Goal: Navigation & Orientation: Find specific page/section

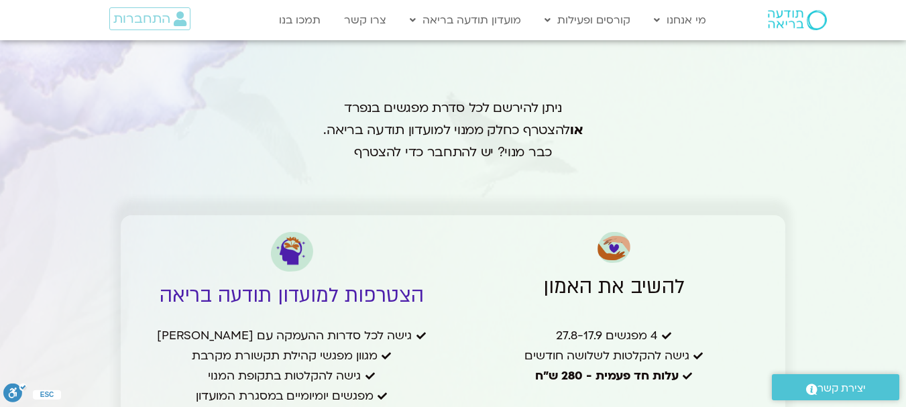
scroll to position [3165, 0]
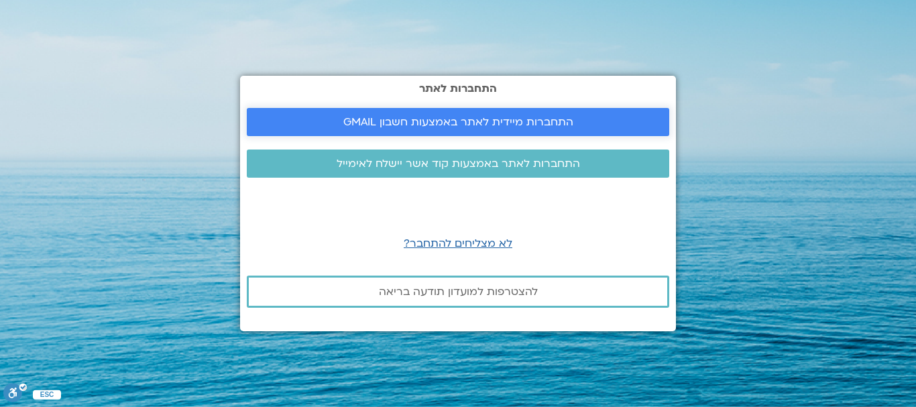
click at [559, 122] on span "התחברות מיידית לאתר באמצעות חשבון GMAIL" at bounding box center [458, 122] width 230 height 12
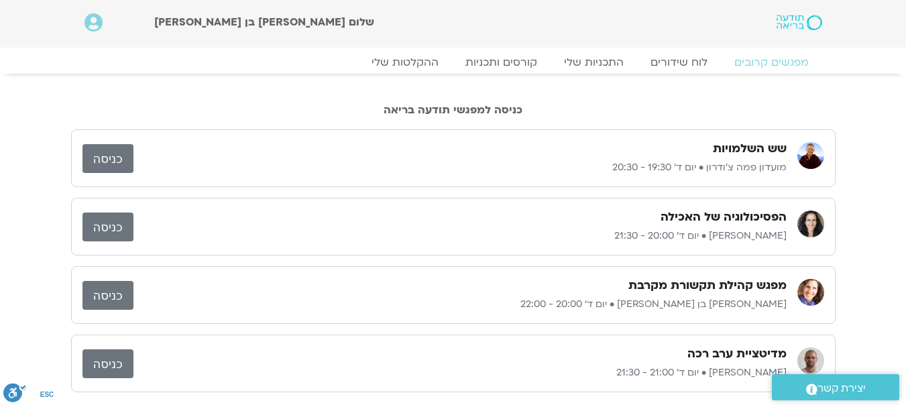
click at [121, 290] on link "כניסה" at bounding box center [107, 295] width 51 height 29
